Goal: Transaction & Acquisition: Subscribe to service/newsletter

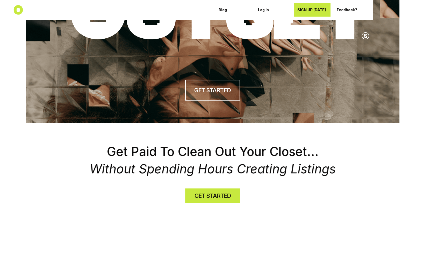
scroll to position [66, 0]
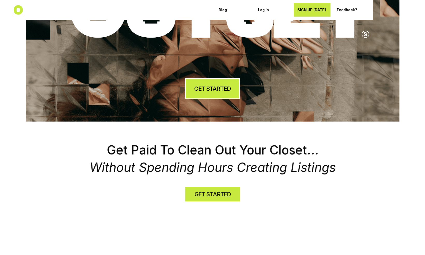
click at [204, 94] on link "GET STARTED" at bounding box center [212, 88] width 55 height 21
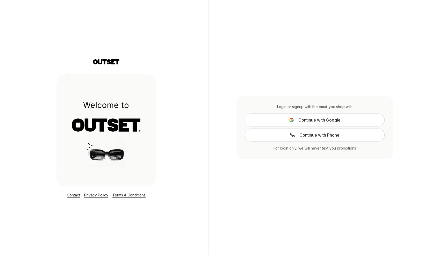
click at [310, 120] on span "Continue with Google" at bounding box center [319, 120] width 42 height 6
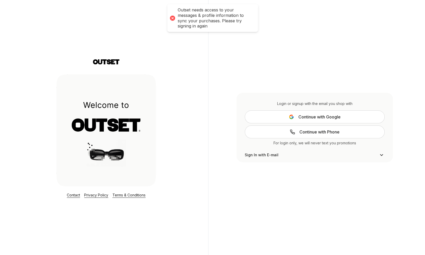
click at [311, 115] on span "Continue with Google" at bounding box center [319, 117] width 42 height 6
